Goal: Information Seeking & Learning: Understand process/instructions

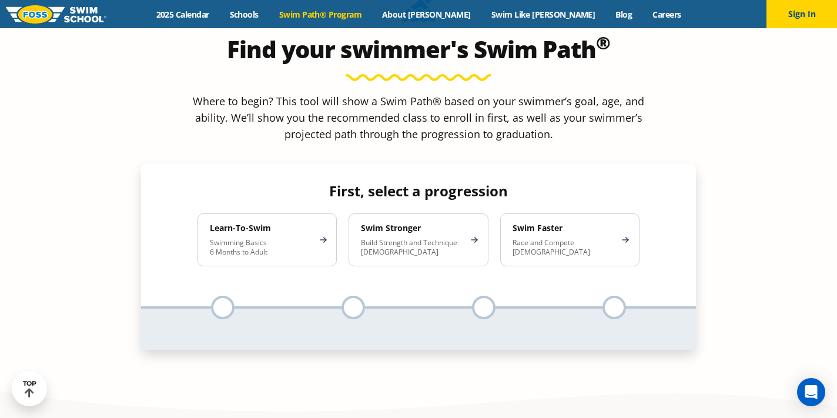
scroll to position [1104, 0]
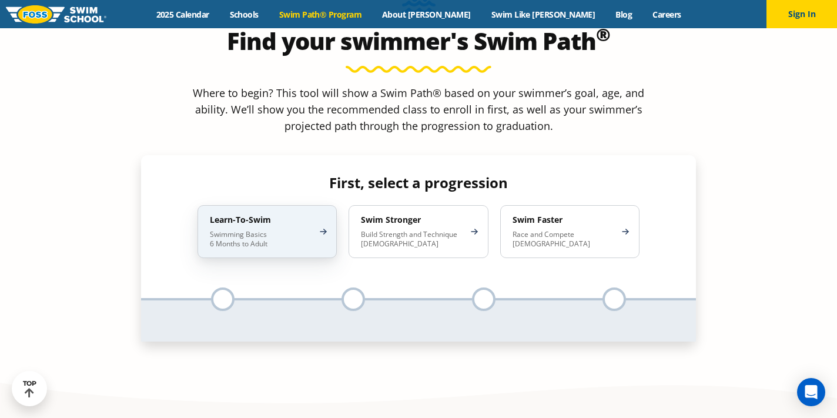
click at [297, 230] on p "Swimming Basics 6 Months to Adult" at bounding box center [261, 239] width 103 height 19
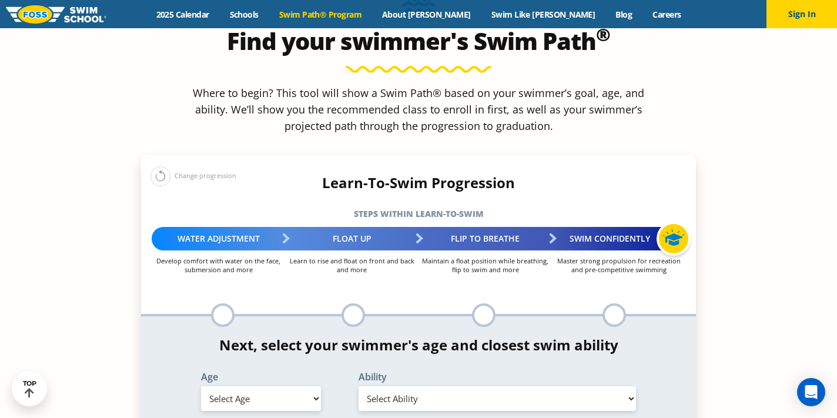
click at [310, 386] on select "Select Age [DEMOGRAPHIC_DATA] months - 1 year 1 year 2 years 3 years 4 years 5 …" at bounding box center [261, 398] width 120 height 25
select select "2-years"
click at [201, 386] on select "Select Age [DEMOGRAPHIC_DATA] months - 1 year 1 year 2 years 3 years 4 years 5 …" at bounding box center [261, 398] width 120 height 25
click at [402, 386] on select "Select Ability First in-water experience Comfortable with water poured over the…" at bounding box center [496, 398] width 277 height 25
select select "2-years-comfortable-with-water-poured-over-face-eyes-and-ears-and-with-ears-in-…"
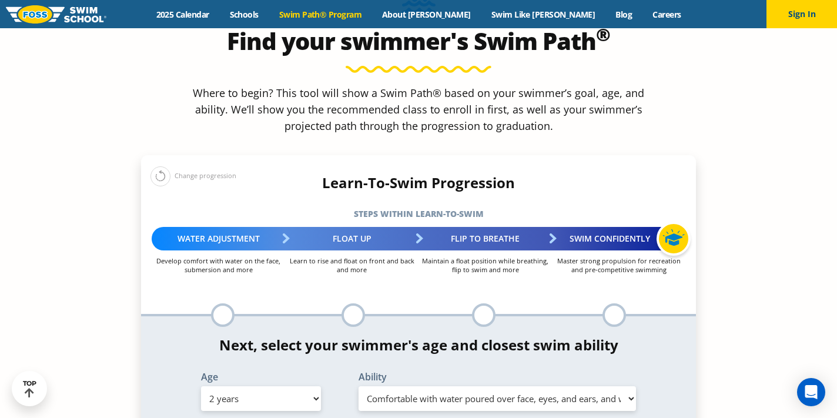
click at [358, 386] on select "Select Ability First in-water experience Comfortable with water poured over the…" at bounding box center [496, 398] width 277 height 25
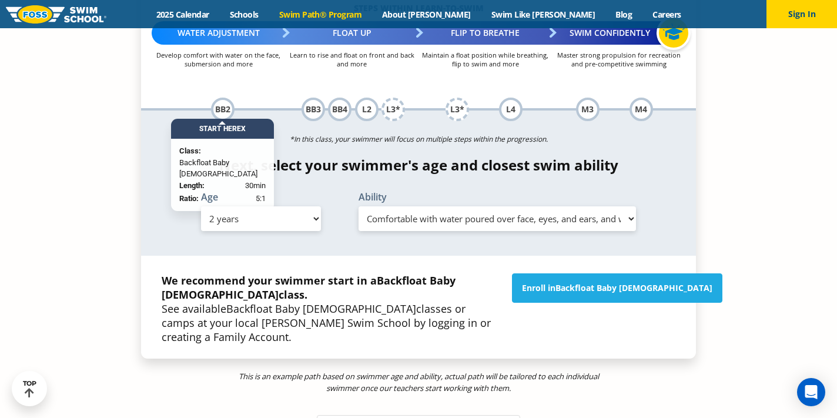
scroll to position [1312, 0]
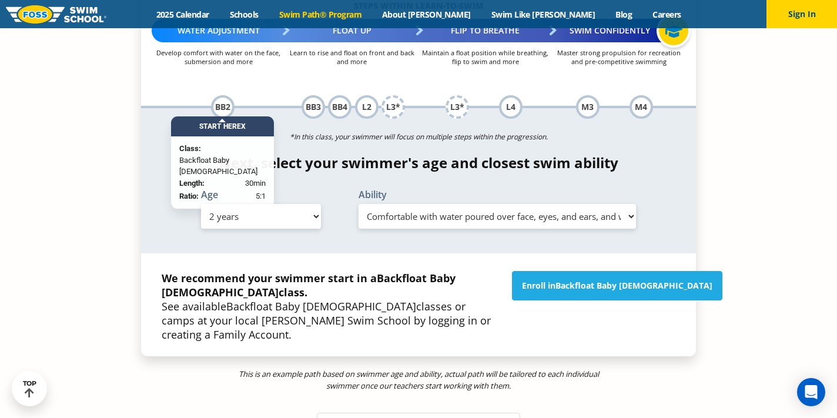
click at [295, 204] on select "Select Age [DEMOGRAPHIC_DATA] months - 1 year 1 year 2 years 3 years 4 years 5 …" at bounding box center [261, 216] width 120 height 25
select select "4-years"
click at [201, 204] on select "Select Age [DEMOGRAPHIC_DATA] months - 1 year 1 year 2 years 3 years 4 years 5 …" at bounding box center [261, 216] width 120 height 25
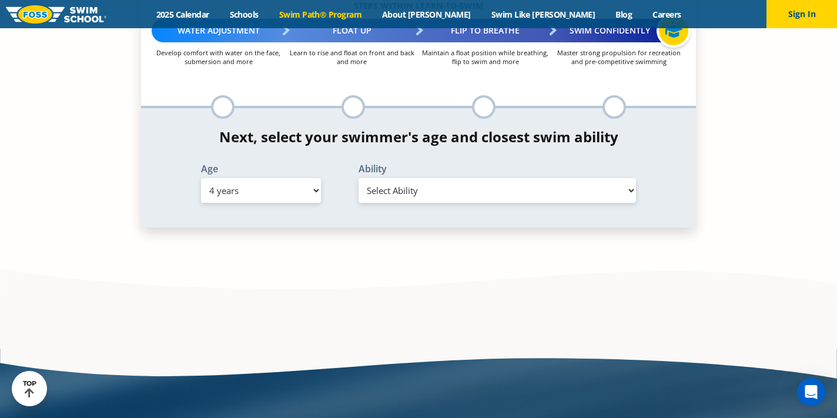
click at [423, 178] on select "Select Ability First in-water experience When in the water, reliant on a life j…" at bounding box center [496, 190] width 277 height 25
click at [358, 178] on select "Select Ability First in-water experience When in the water, reliant on a life j…" at bounding box center [496, 190] width 277 height 25
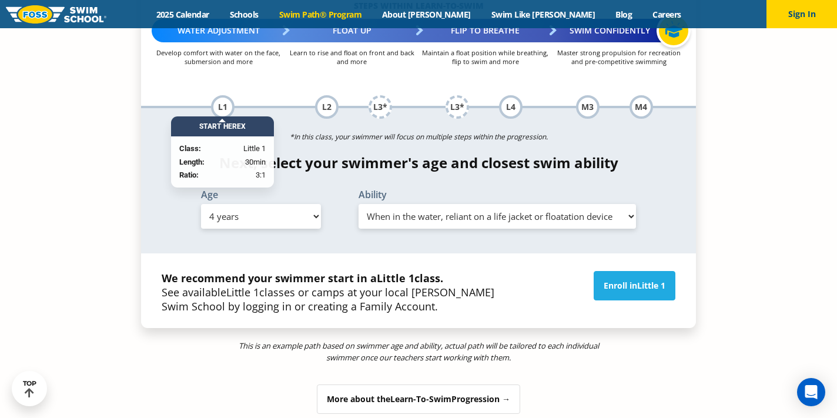
click at [439, 204] on select "Select Ability First in-water experience When in the water, reliant on a life j…" at bounding box center [496, 216] width 277 height 25
click at [358, 204] on select "Select Ability First in-water experience When in the water, reliant on a life j…" at bounding box center [496, 216] width 277 height 25
click at [439, 204] on select "Select Ability First in-water experience When in the water, reliant on a life j…" at bounding box center [496, 216] width 277 height 25
select select "4-years-swim-5-ft-with-face-in-the-water-unassisted-by-a-person-or-floatie"
click at [358, 204] on select "Select Ability First in-water experience When in the water, reliant on a life j…" at bounding box center [496, 216] width 277 height 25
